Goal: Task Accomplishment & Management: Manage account settings

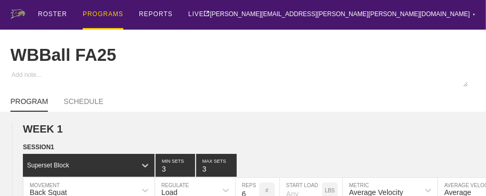
click at [100, 14] on div "PROGRAMS" at bounding box center [103, 15] width 41 height 30
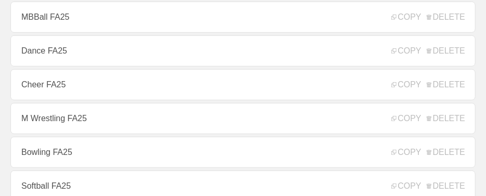
scroll to position [208, 0]
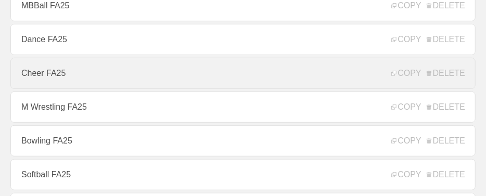
click at [58, 75] on link "Cheer FA25" at bounding box center [242, 73] width 465 height 31
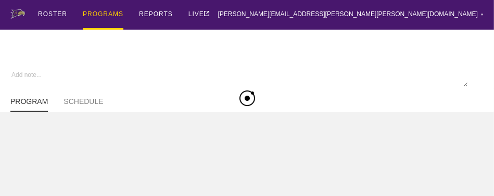
type textarea "x"
type input "Cheer FA25"
